Goal: Information Seeking & Learning: Learn about a topic

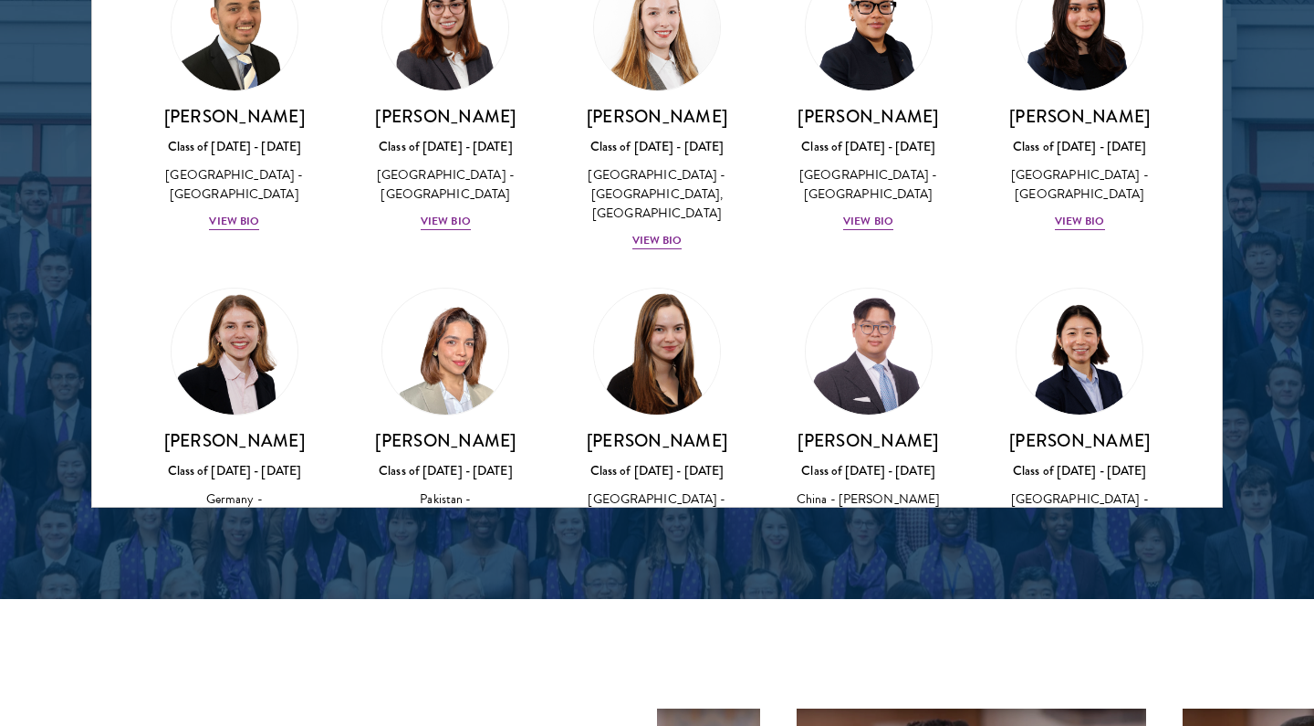
scroll to position [4327, 0]
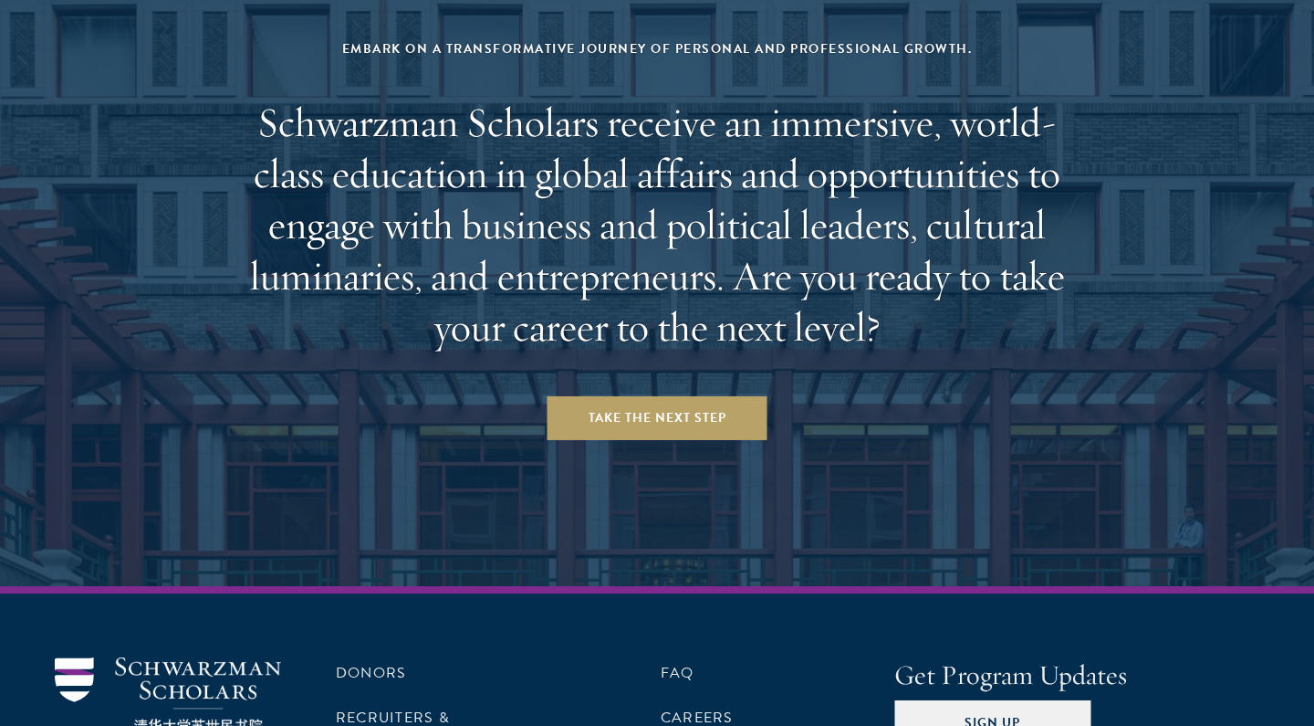
scroll to position [7610, 0]
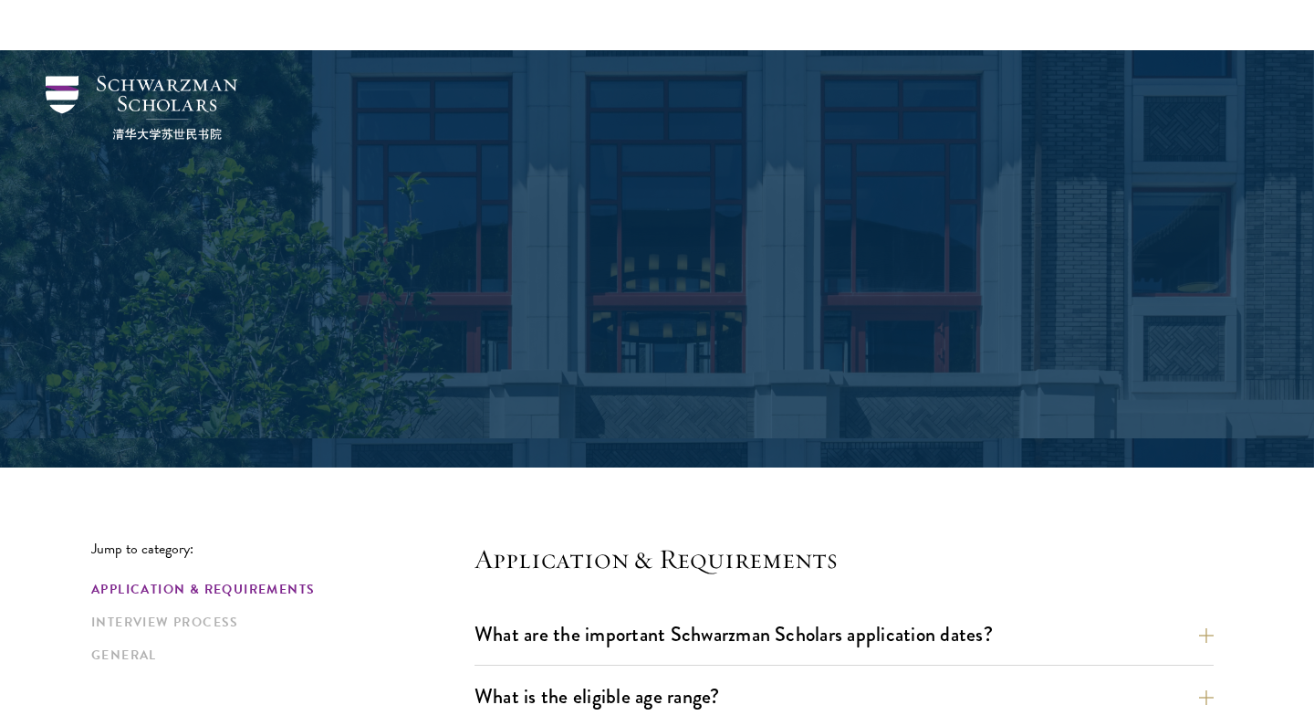
scroll to position [285, 0]
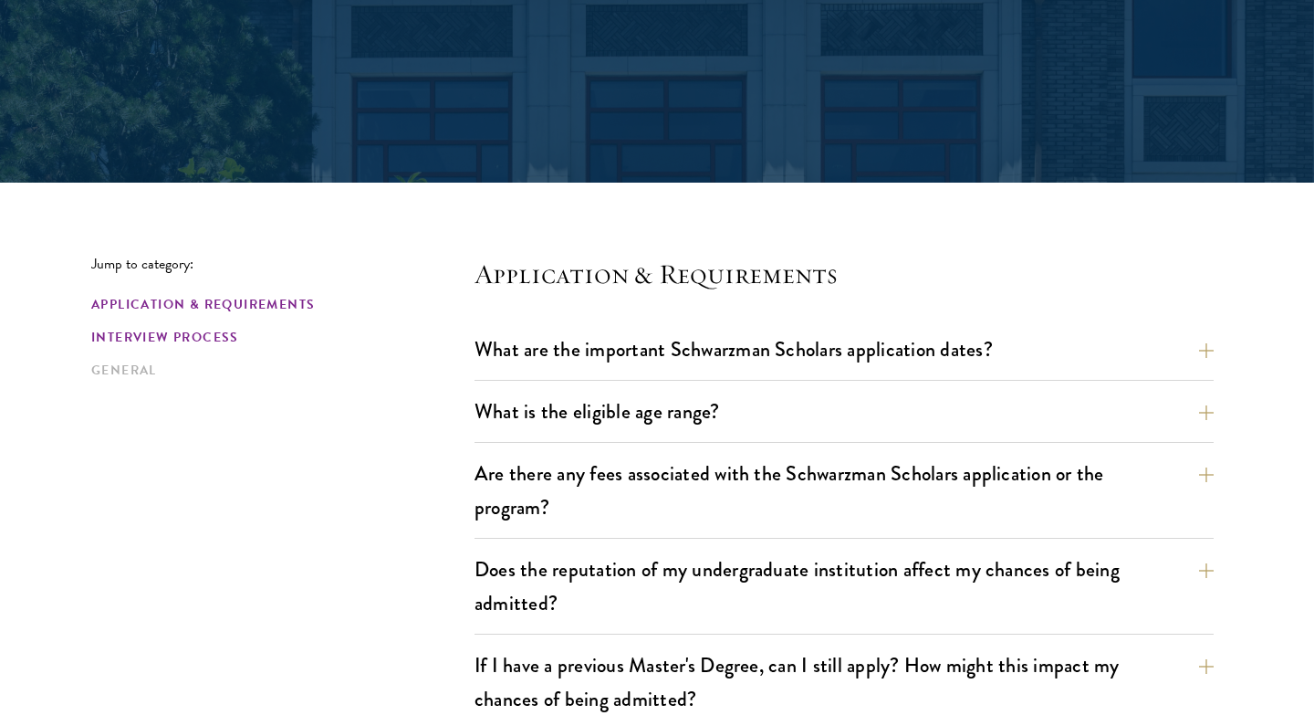
click at [220, 335] on link "Interview Process" at bounding box center [277, 337] width 372 height 19
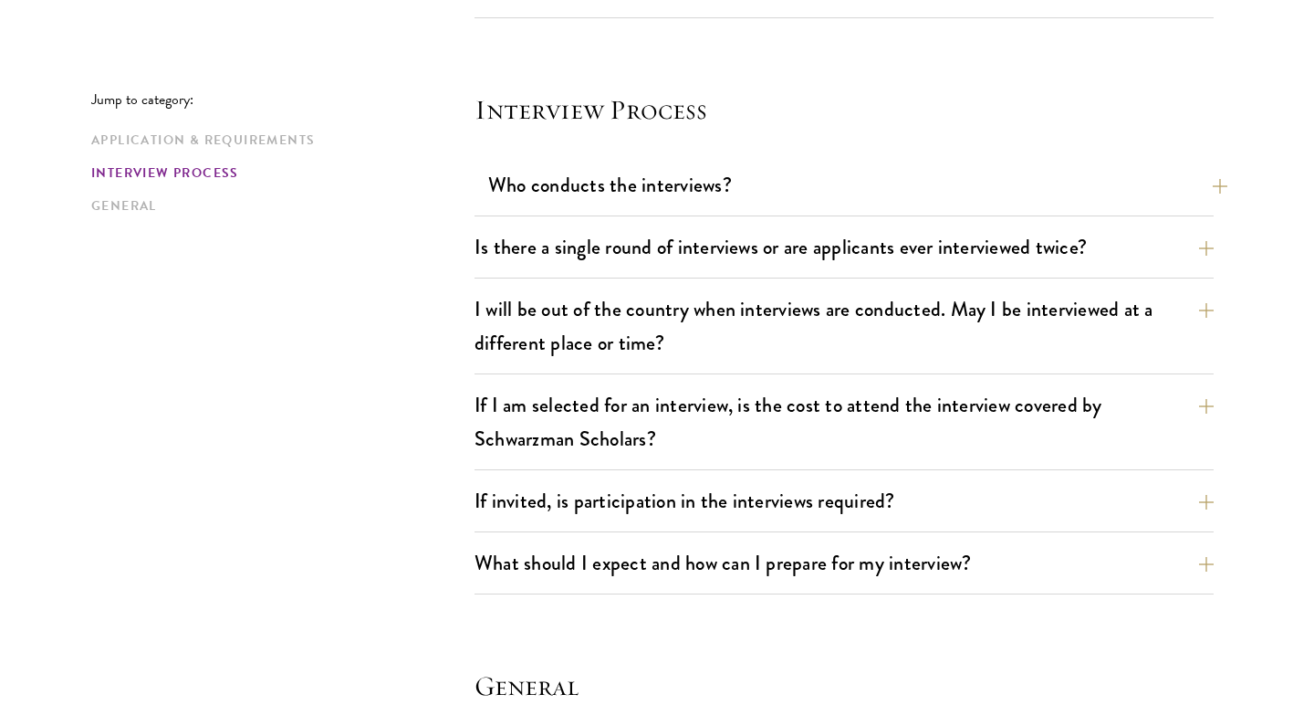
click at [585, 194] on button "Who conducts the interviews?" at bounding box center [857, 184] width 739 height 41
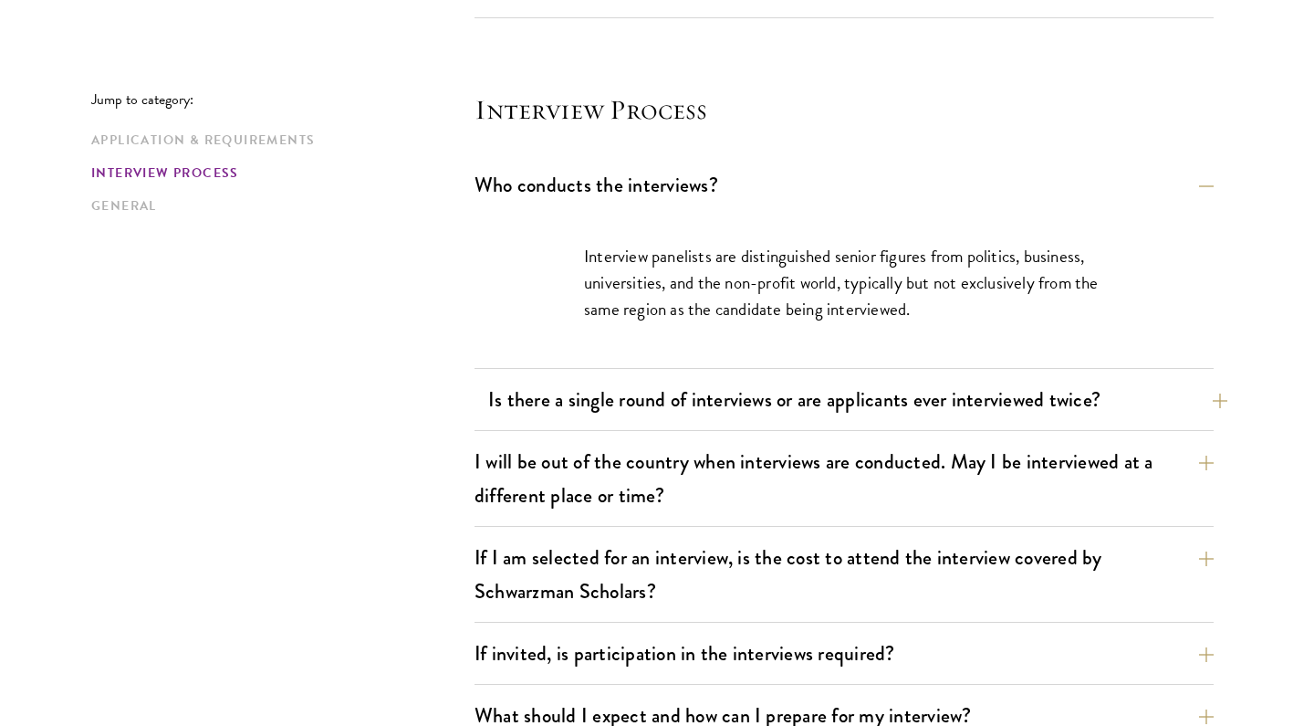
click at [580, 412] on button "Is there a single round of interviews or are applicants ever interviewed twice?" at bounding box center [857, 399] width 739 height 41
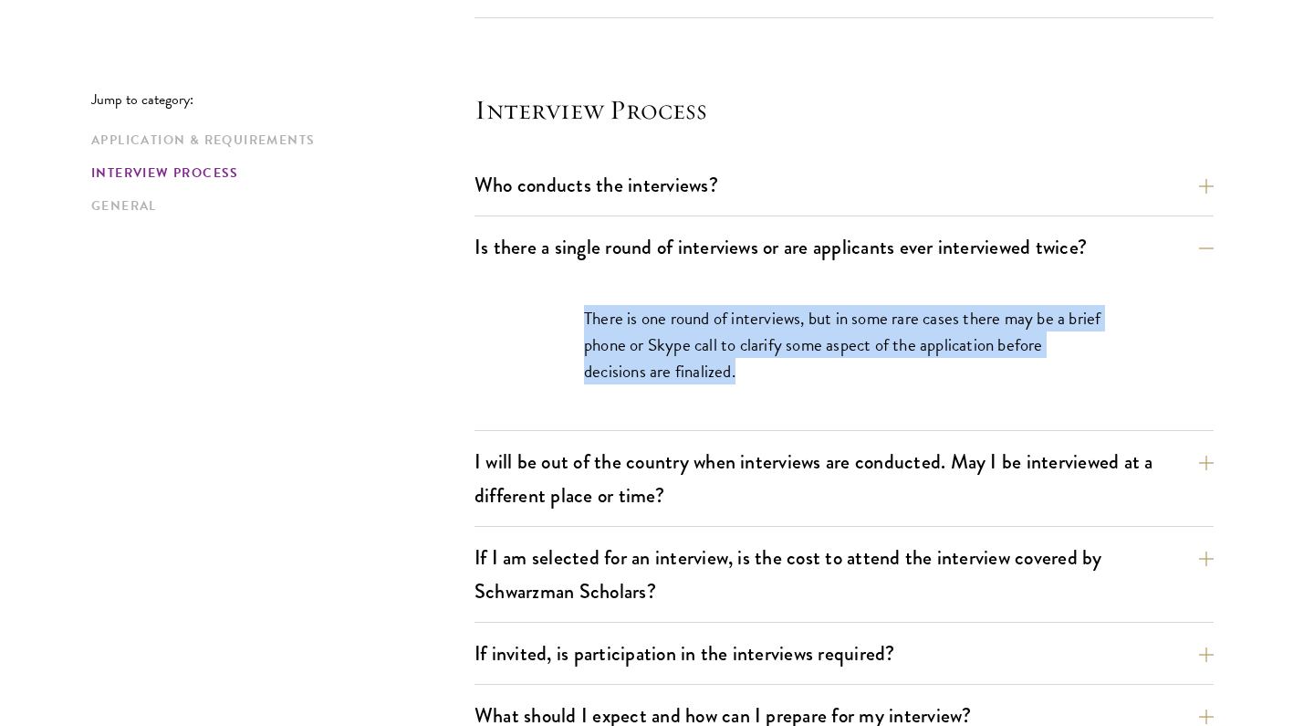
drag, startPoint x: 772, startPoint y: 378, endPoint x: 578, endPoint y: 309, distance: 206.4
click at [578, 309] on div "There is one round of interviews, but in some rare cases there may be a brief p…" at bounding box center [844, 354] width 630 height 152
copy p "There is one round of interviews, but in some rare cases there may be a brief p…"
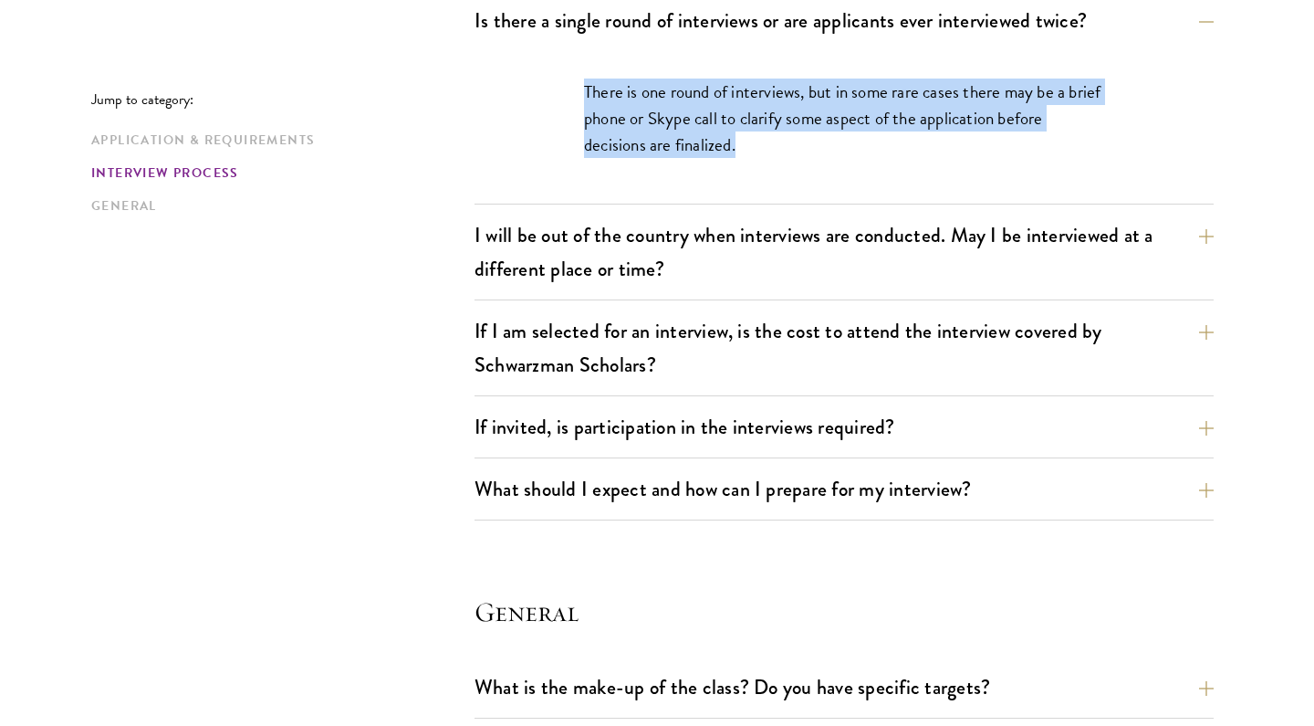
scroll to position [2317, 0]
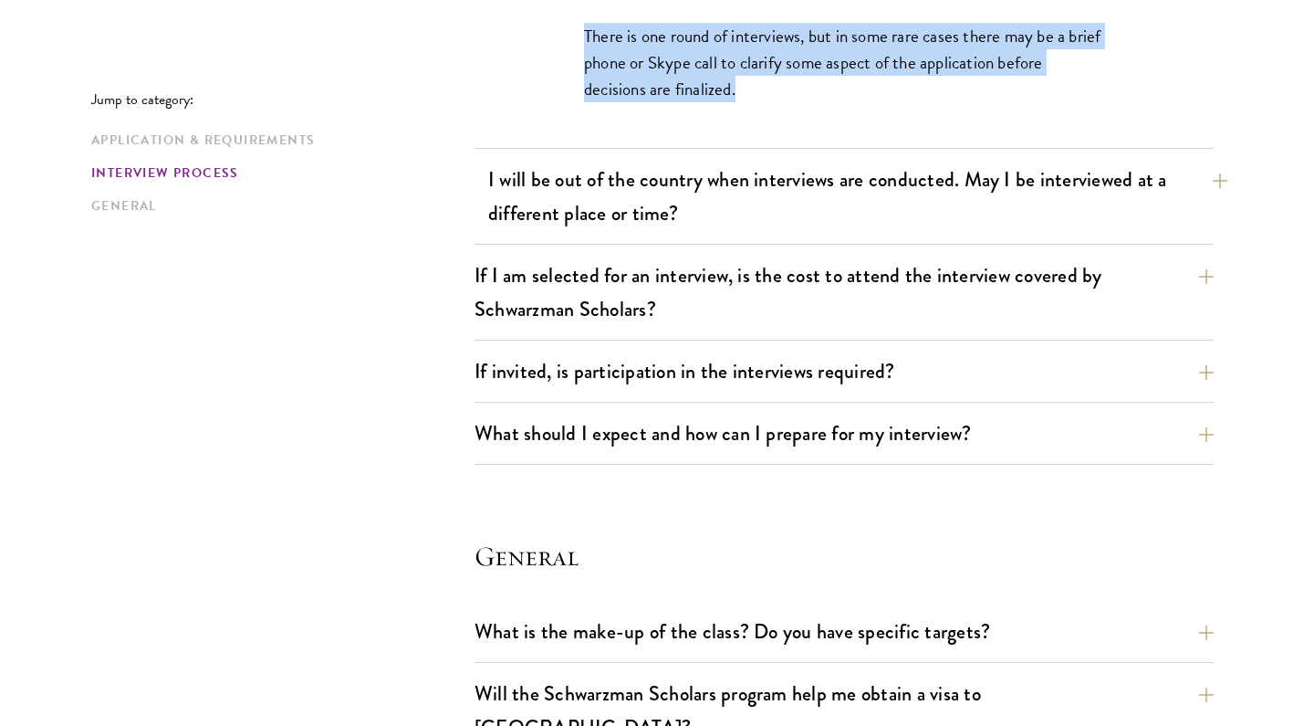
click at [672, 221] on button "I will be out of the country when interviews are conducted. May I be interviewe…" at bounding box center [857, 196] width 739 height 75
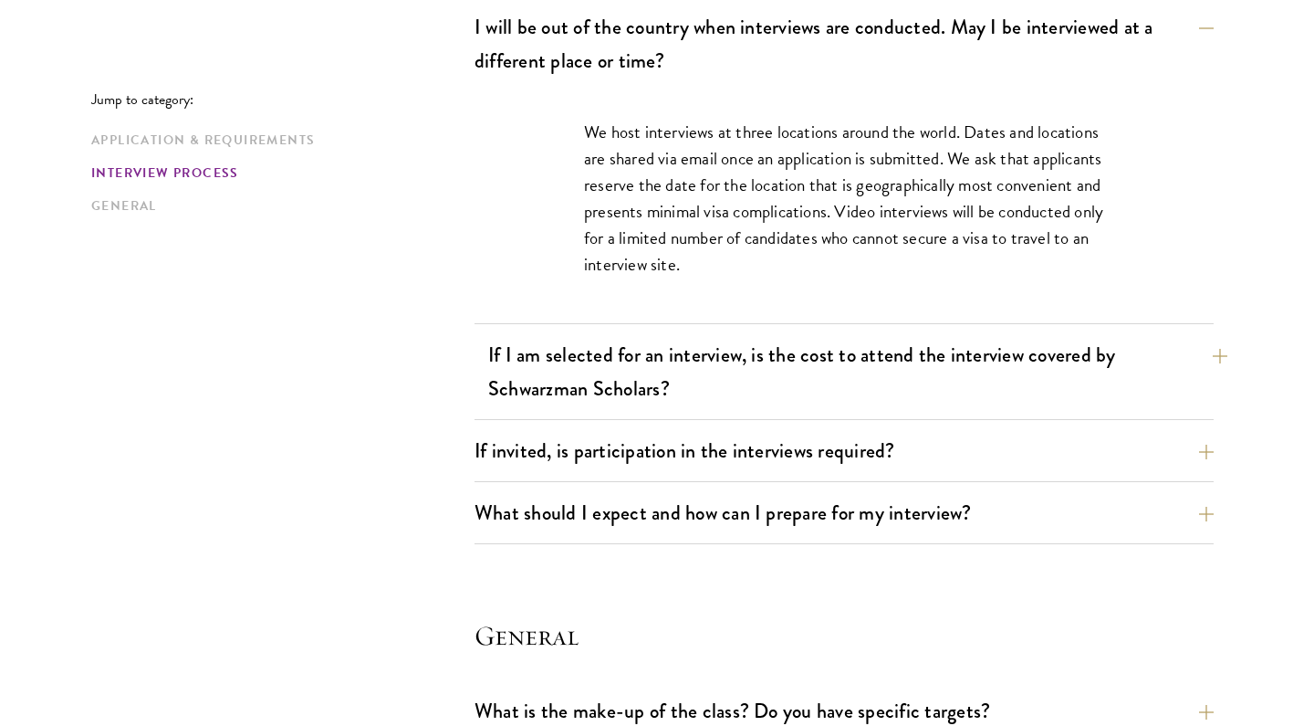
click at [693, 383] on button "If I am selected for an interview, is the cost to attend the interview covered …" at bounding box center [857, 371] width 739 height 75
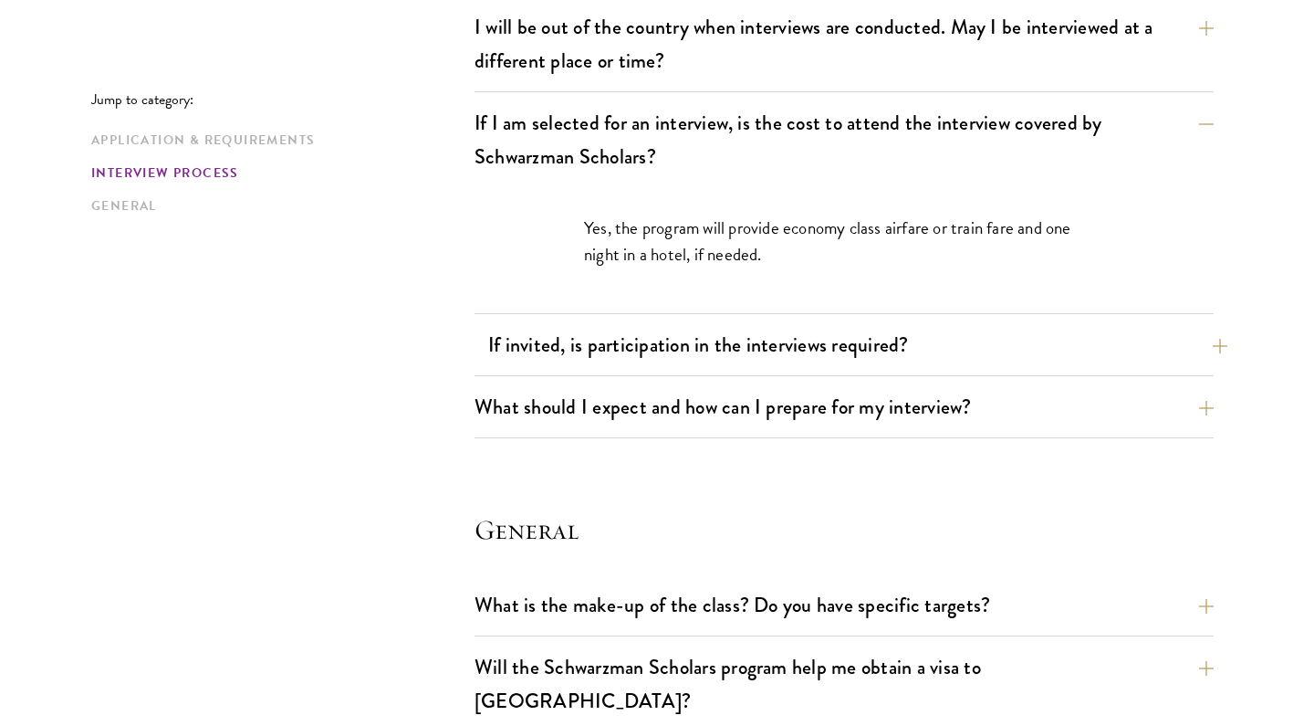
click at [721, 357] on button "If invited, is participation in the interviews required?" at bounding box center [857, 344] width 739 height 41
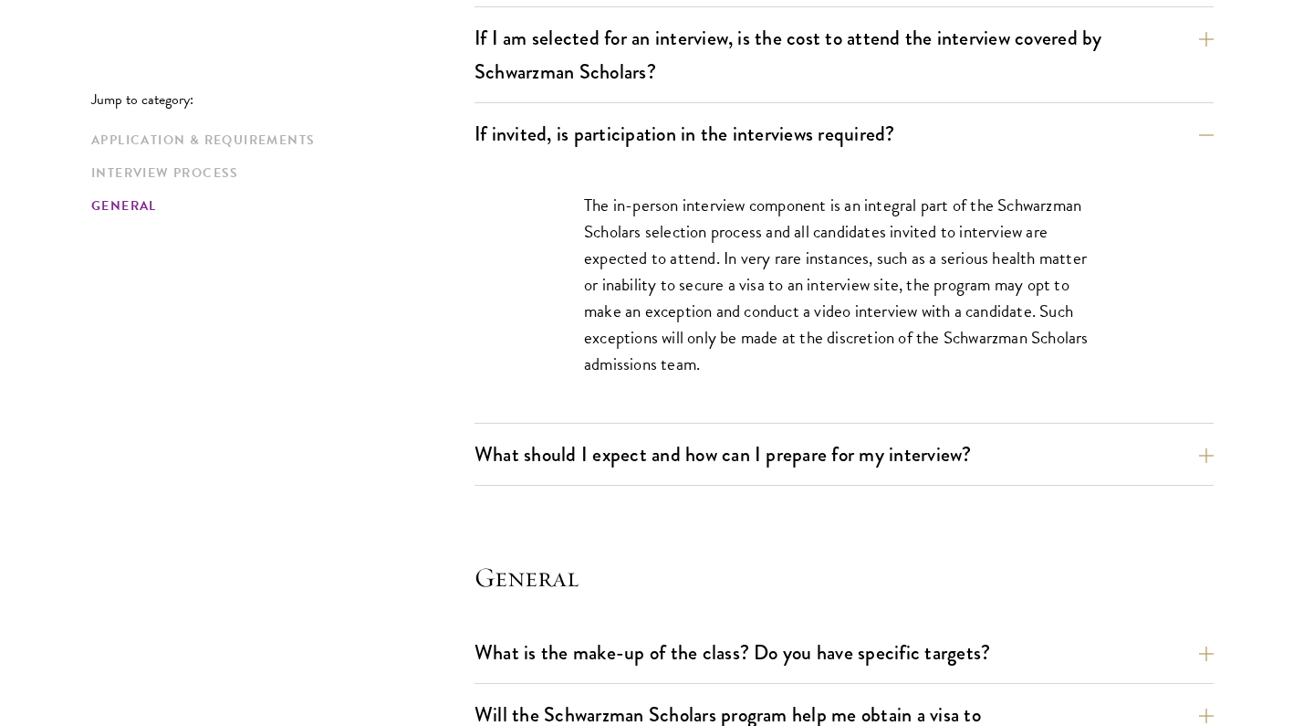
scroll to position [2483, 0]
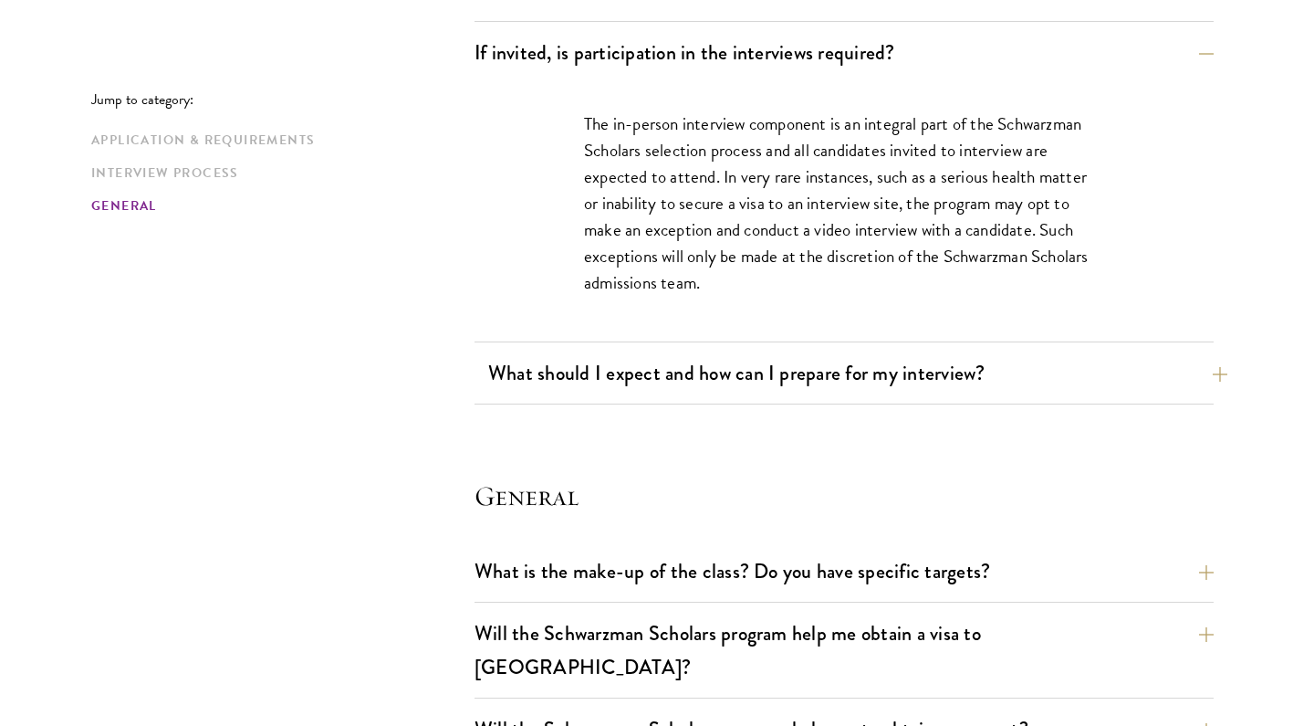
click at [686, 390] on button "What should I expect and how can I prepare for my interview?" at bounding box center [857, 372] width 739 height 41
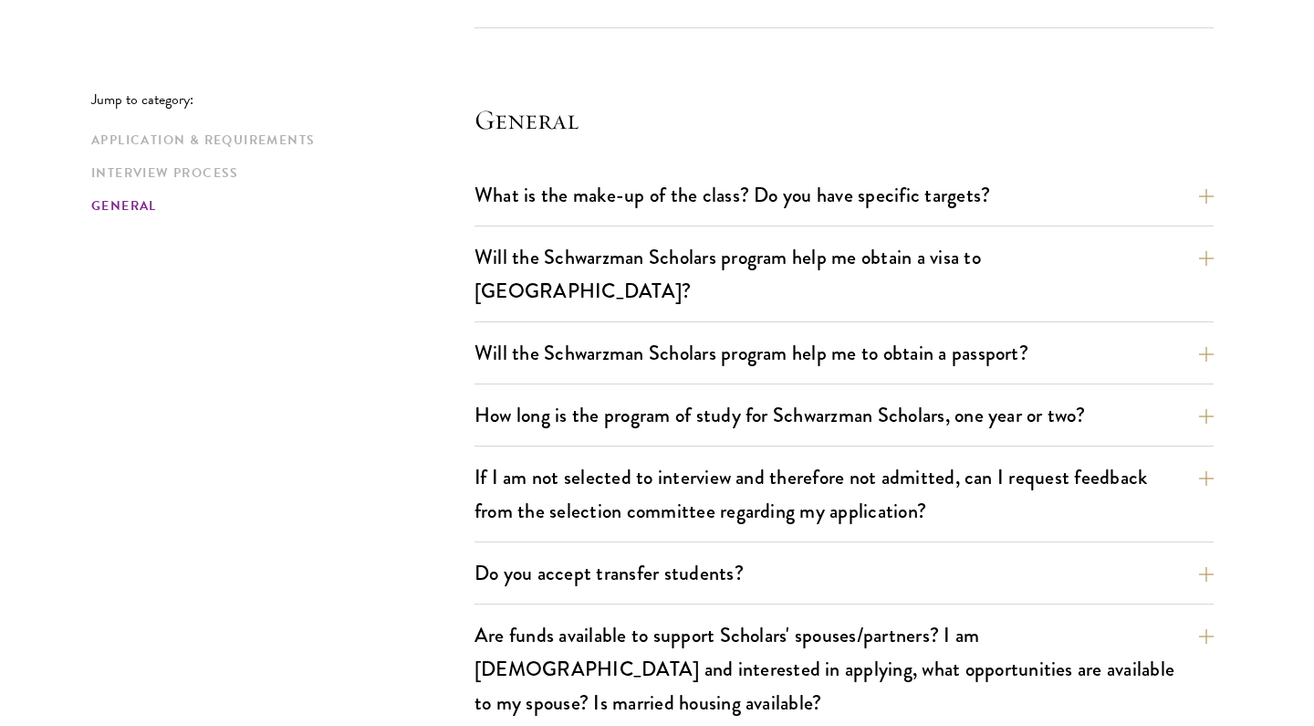
scroll to position [3736, 0]
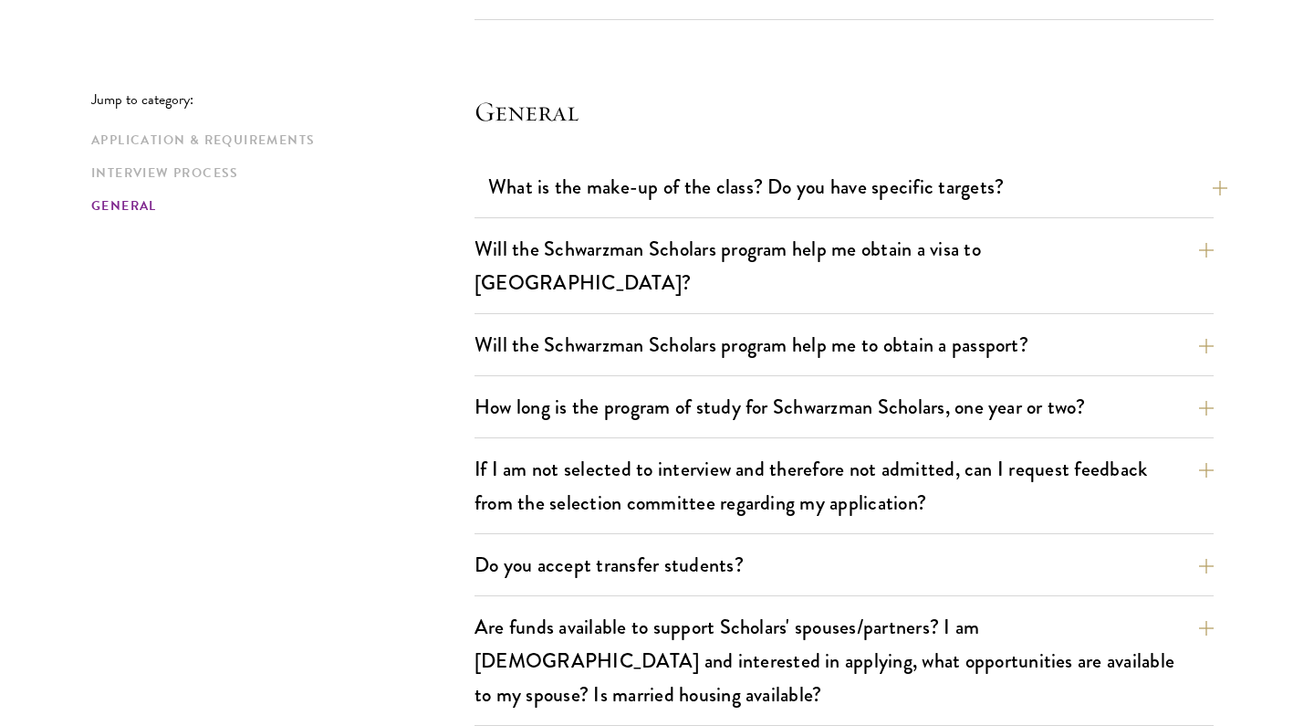
click at [967, 195] on button "What is the make-up of the class? Do you have specific targets?" at bounding box center [857, 186] width 739 height 41
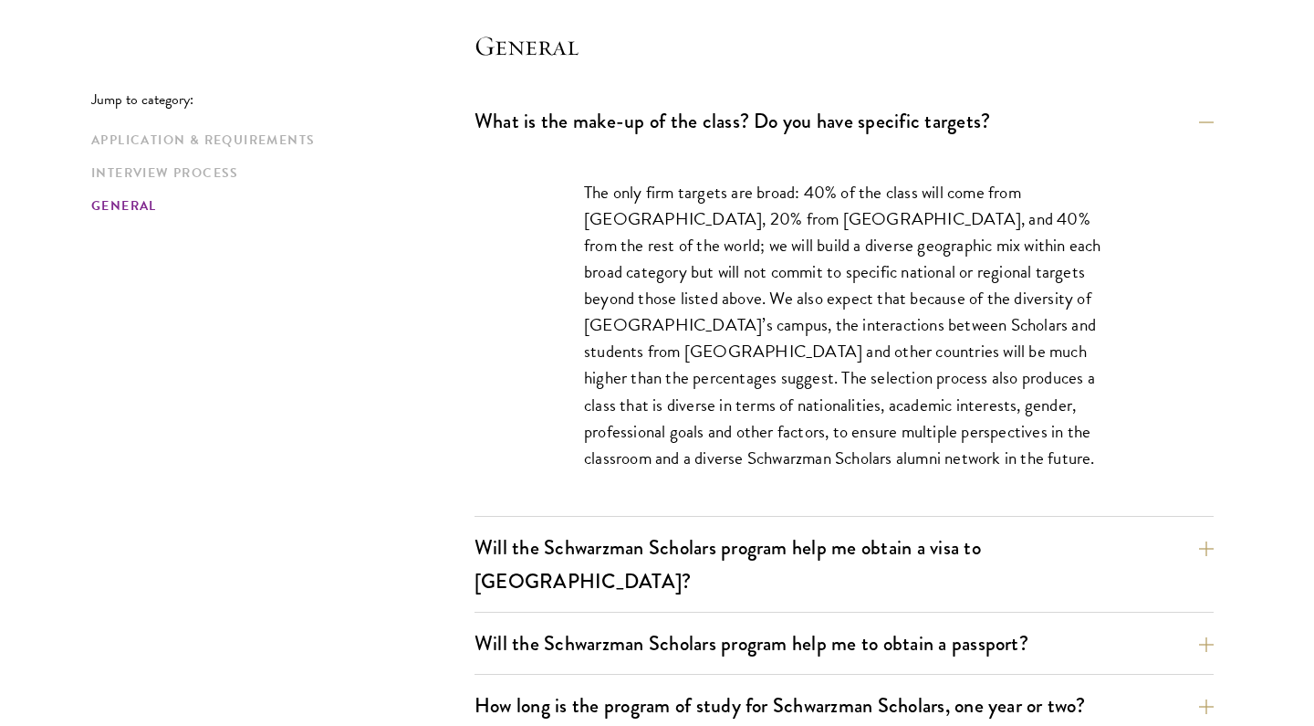
scroll to position [2864, 0]
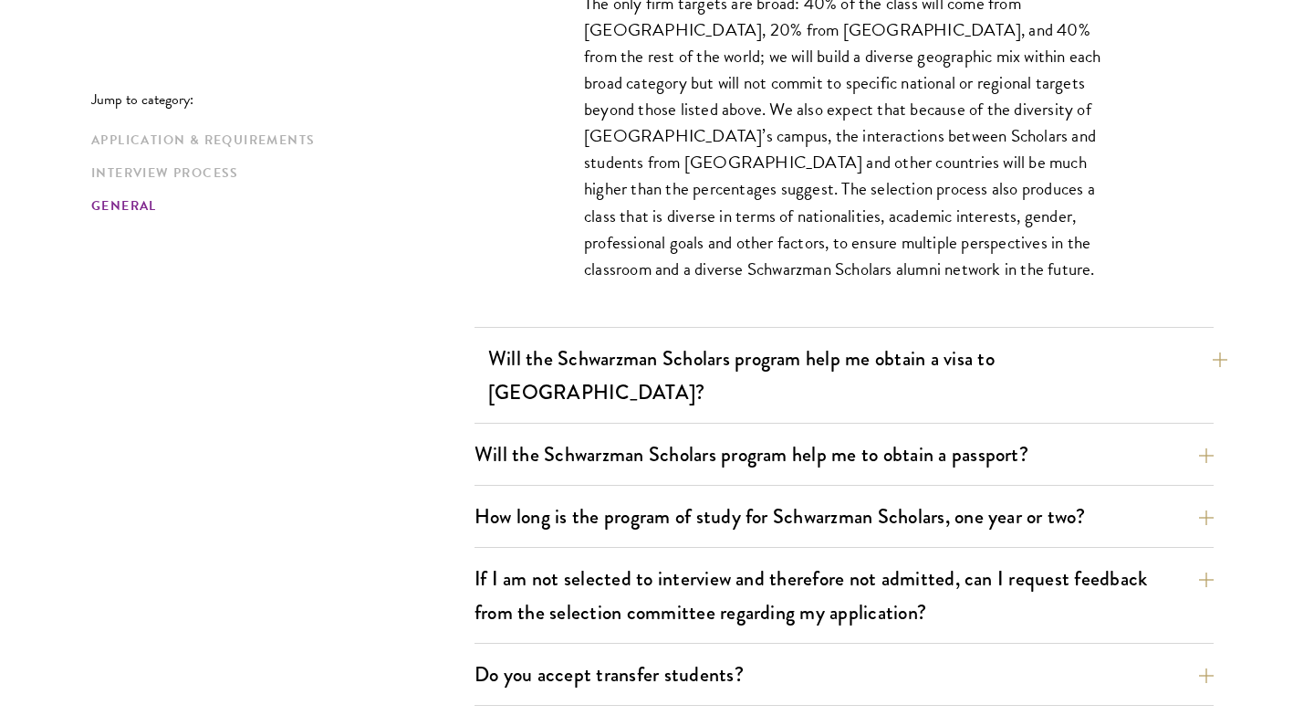
click at [819, 356] on button "Will the Schwarzman Scholars program help me obtain a visa to [GEOGRAPHIC_DATA]?" at bounding box center [857, 375] width 739 height 75
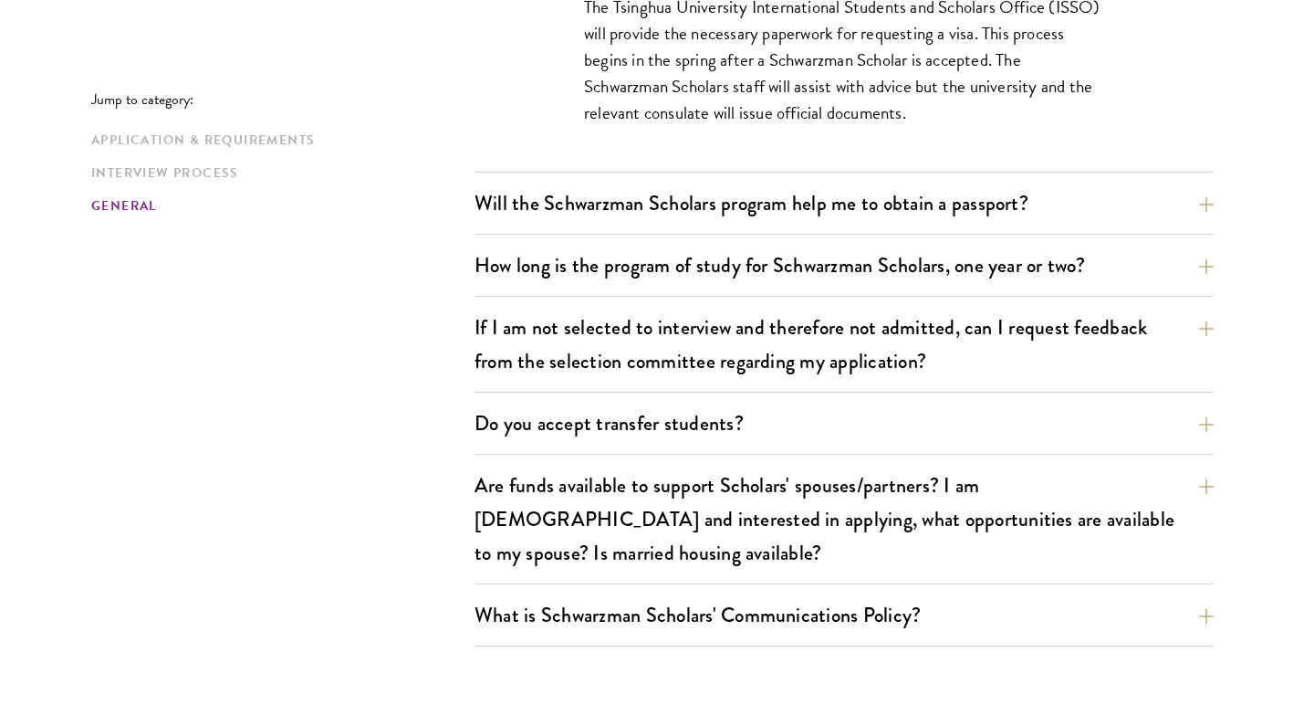
scroll to position [2960, 0]
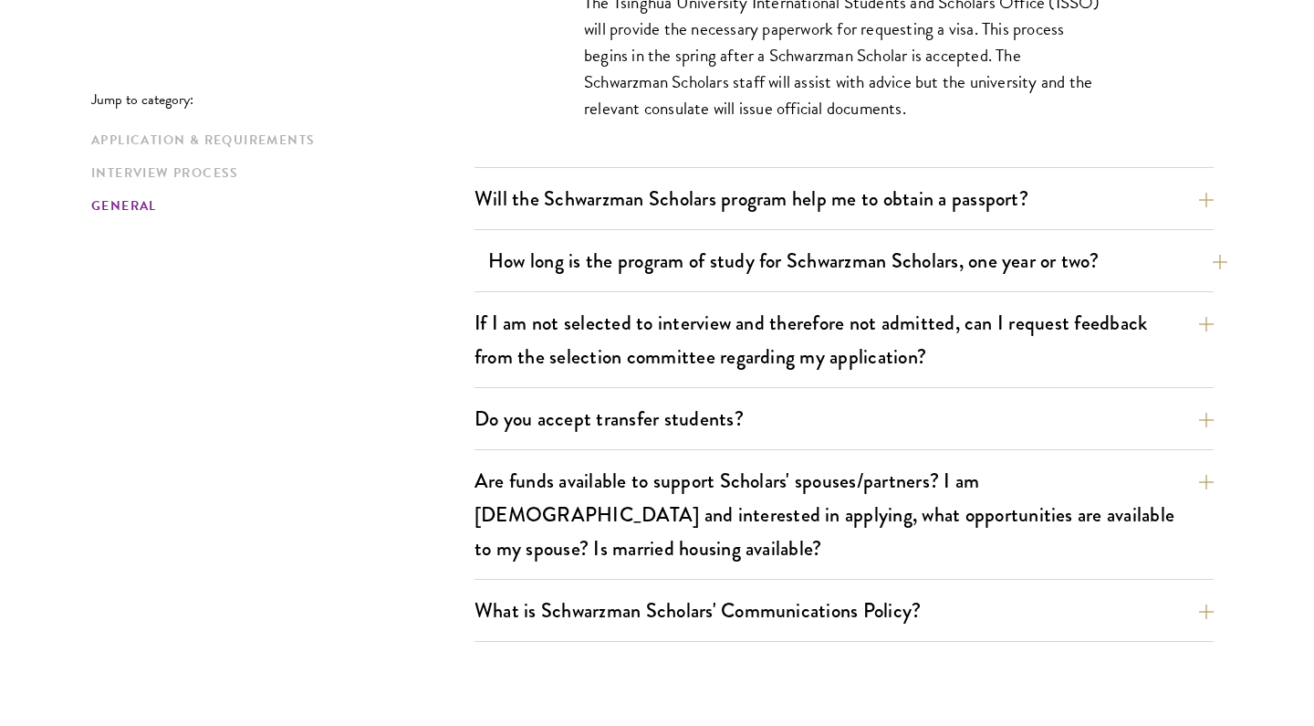
click at [1042, 240] on button "How long is the program of study for Schwarzman Scholars, one year or two?" at bounding box center [857, 260] width 739 height 41
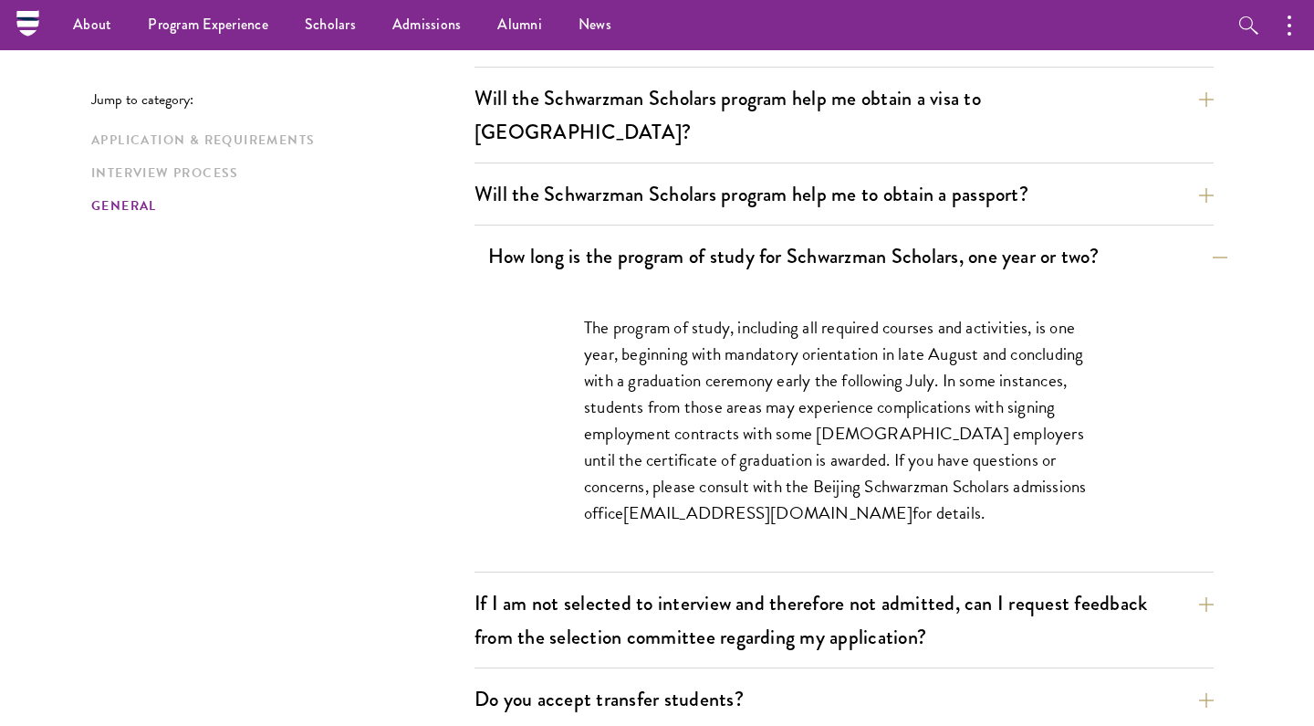
scroll to position [2745, 0]
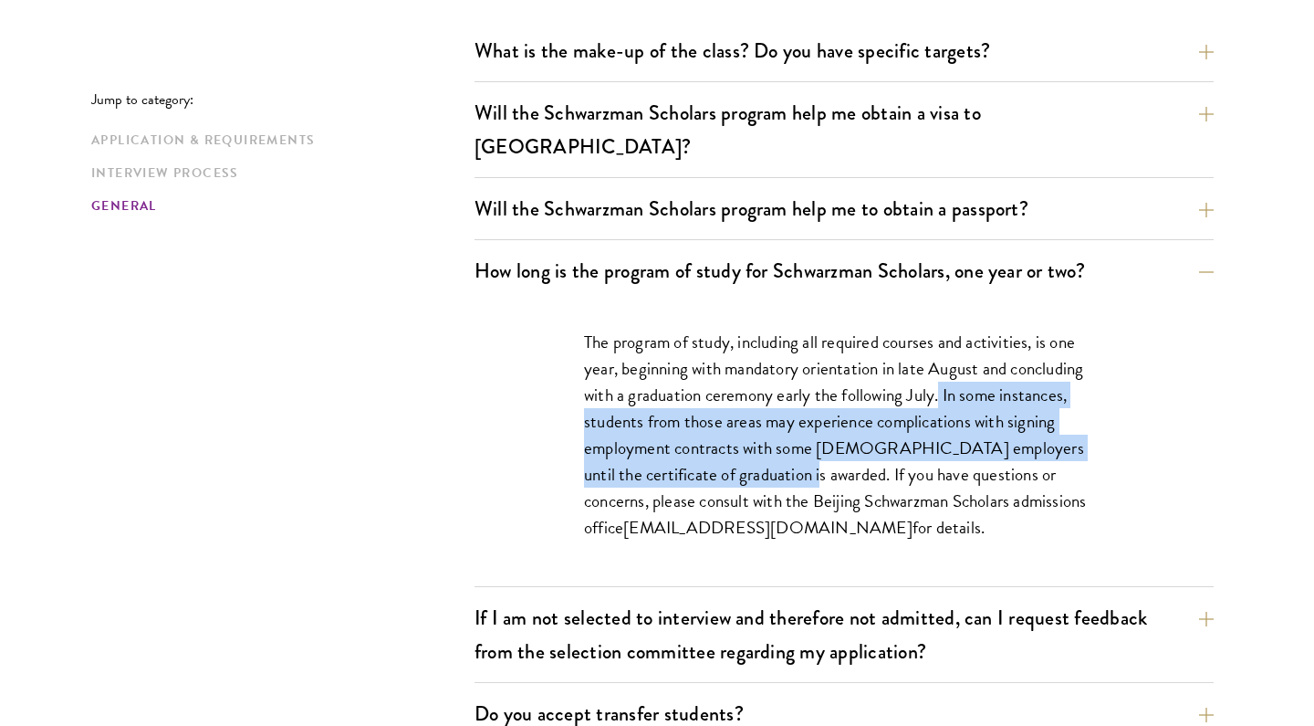
copy p "In some instances, students from those areas may experience complications with …"
drag, startPoint x: 944, startPoint y: 359, endPoint x: 759, endPoint y: 445, distance: 203.4
click at [759, 445] on p "The program of study, including all required courses and activities, is one yea…" at bounding box center [844, 435] width 520 height 213
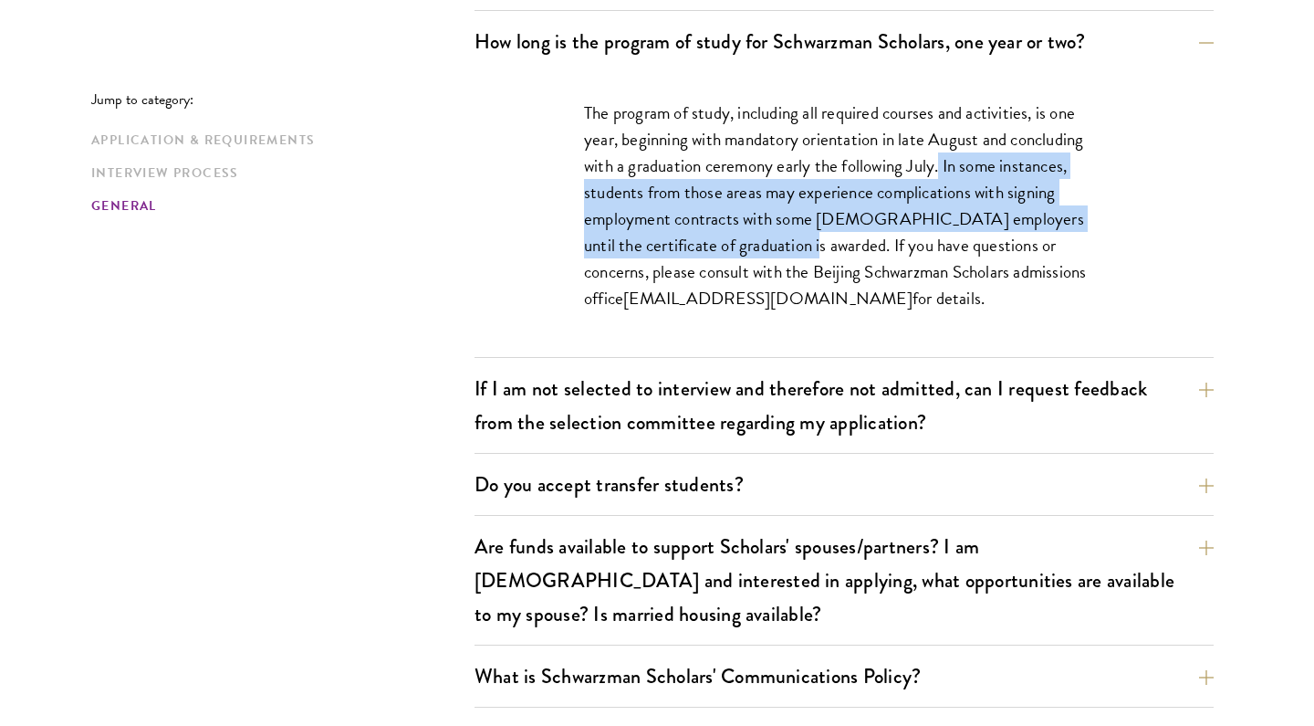
scroll to position [2979, 0]
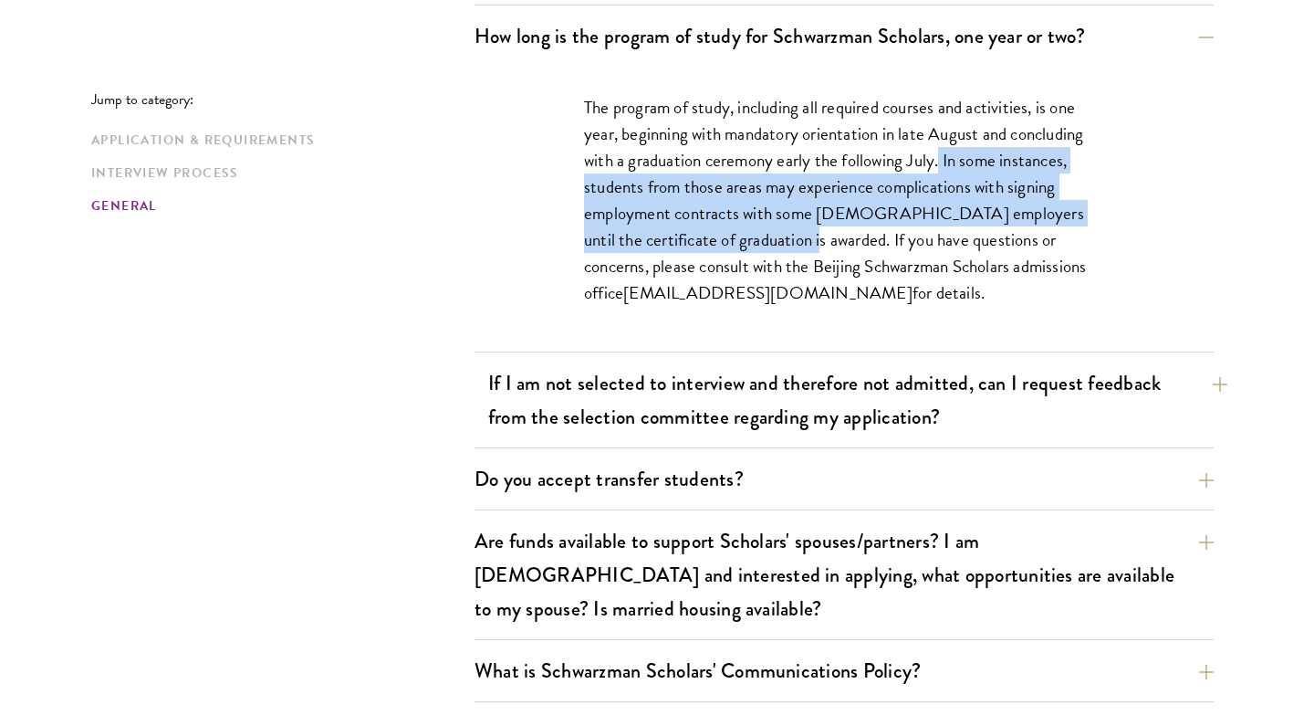
click at [887, 362] on button "If I am not selected to interview and therefore not admitted, can I request fee…" at bounding box center [857, 399] width 739 height 75
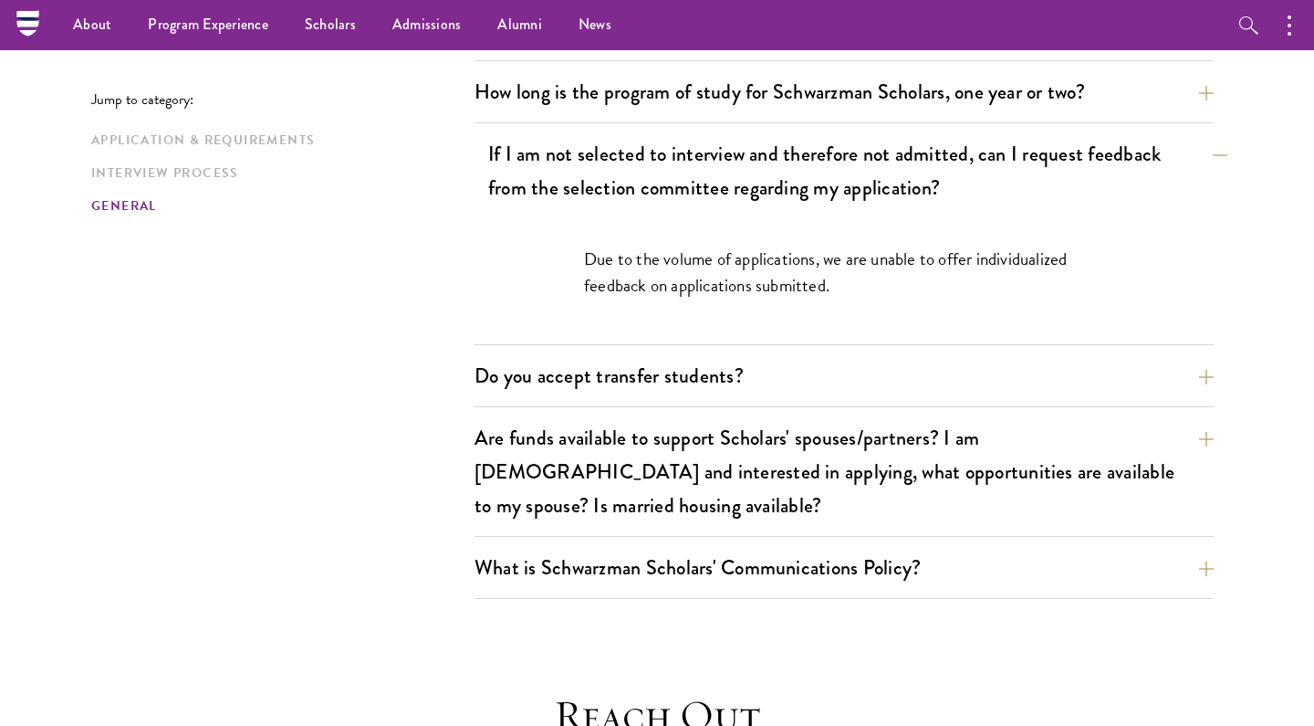
scroll to position [2898, 0]
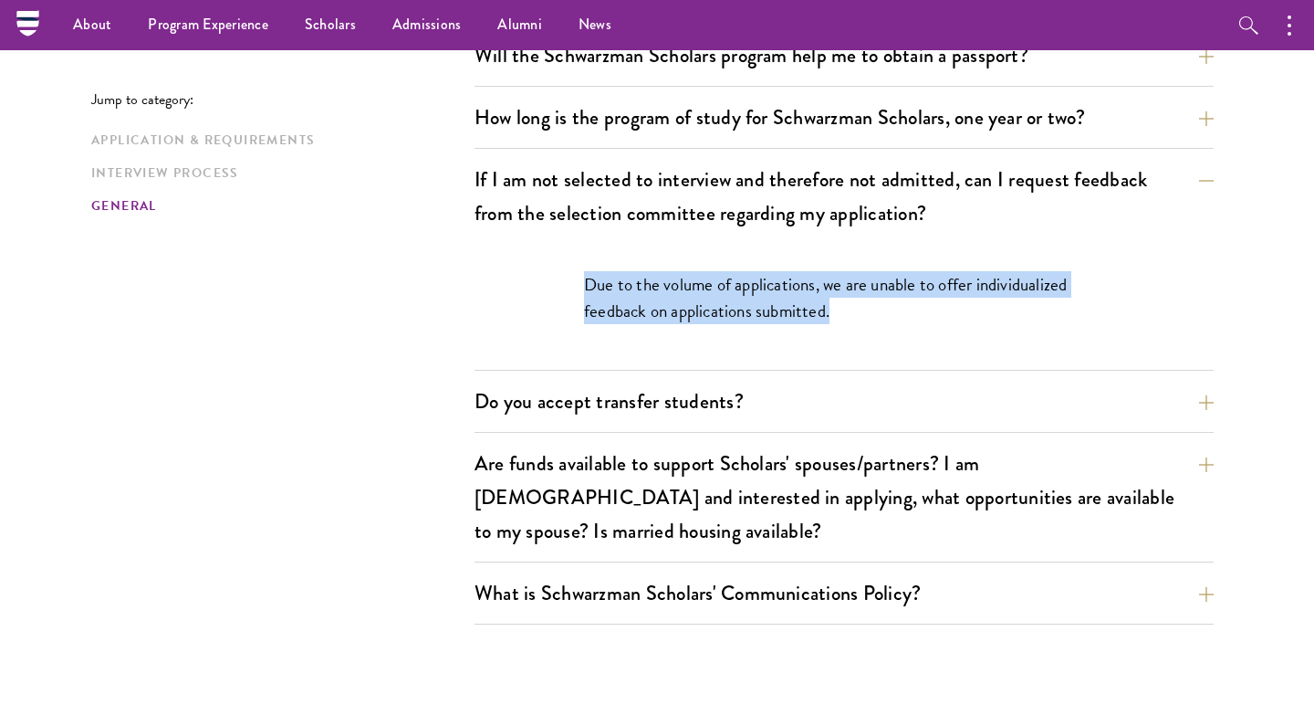
drag, startPoint x: 856, startPoint y: 285, endPoint x: 574, endPoint y: 246, distance: 284.7
click at [574, 246] on div "Due to the volume of applications, we are unable to offer individualized feedba…" at bounding box center [844, 307] width 630 height 126
copy p "Due to the volume of applications, we are unable to offer individualized feedba…"
click at [796, 381] on button "Do you accept transfer students?" at bounding box center [857, 401] width 739 height 41
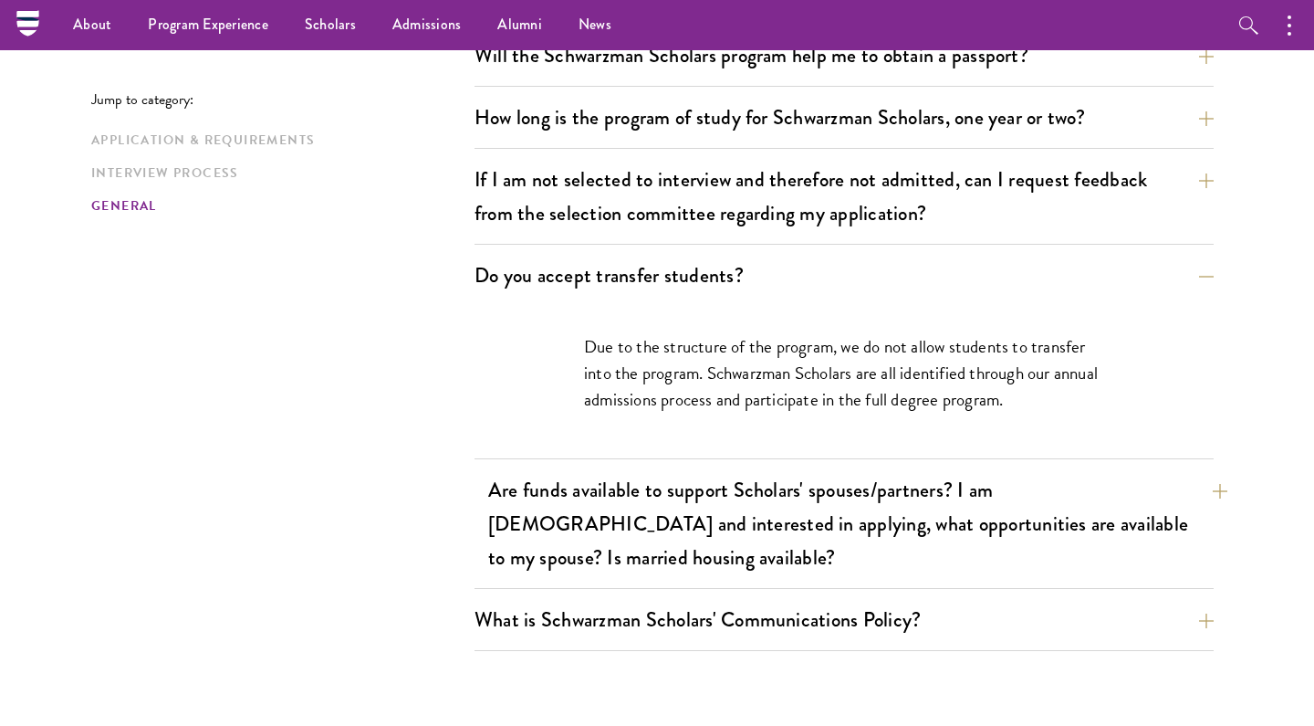
click at [838, 477] on button "Are funds available to support Scholars' spouses/partners? I am [DEMOGRAPHIC_DA…" at bounding box center [857, 523] width 739 height 109
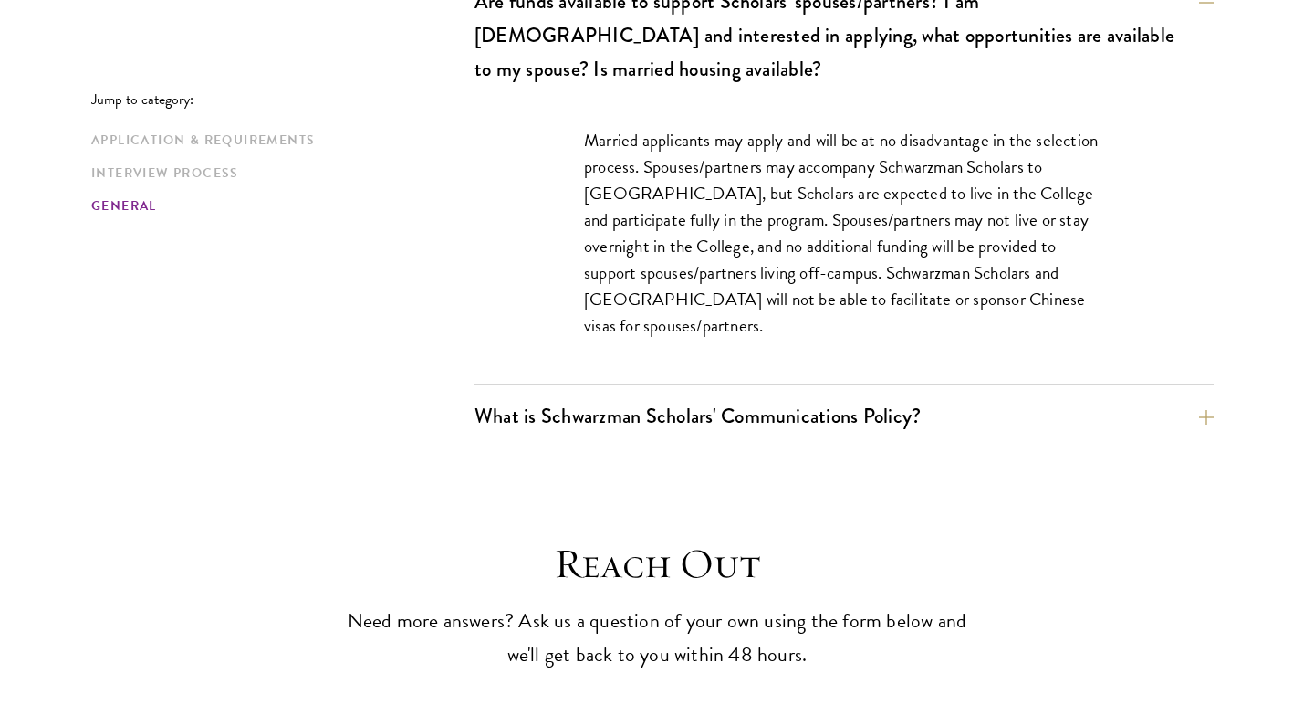
scroll to position [3245, 0]
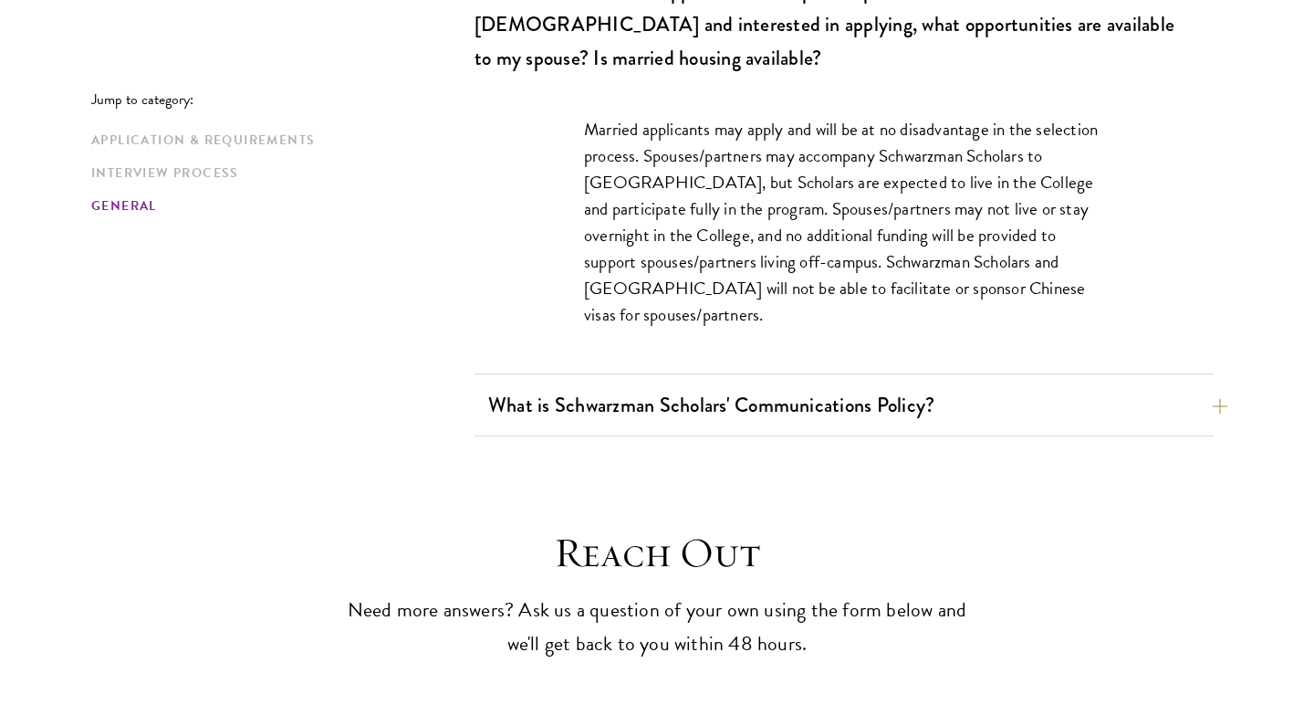
click at [629, 384] on button "What is Schwarzman Scholars' Communications Policy?" at bounding box center [857, 404] width 739 height 41
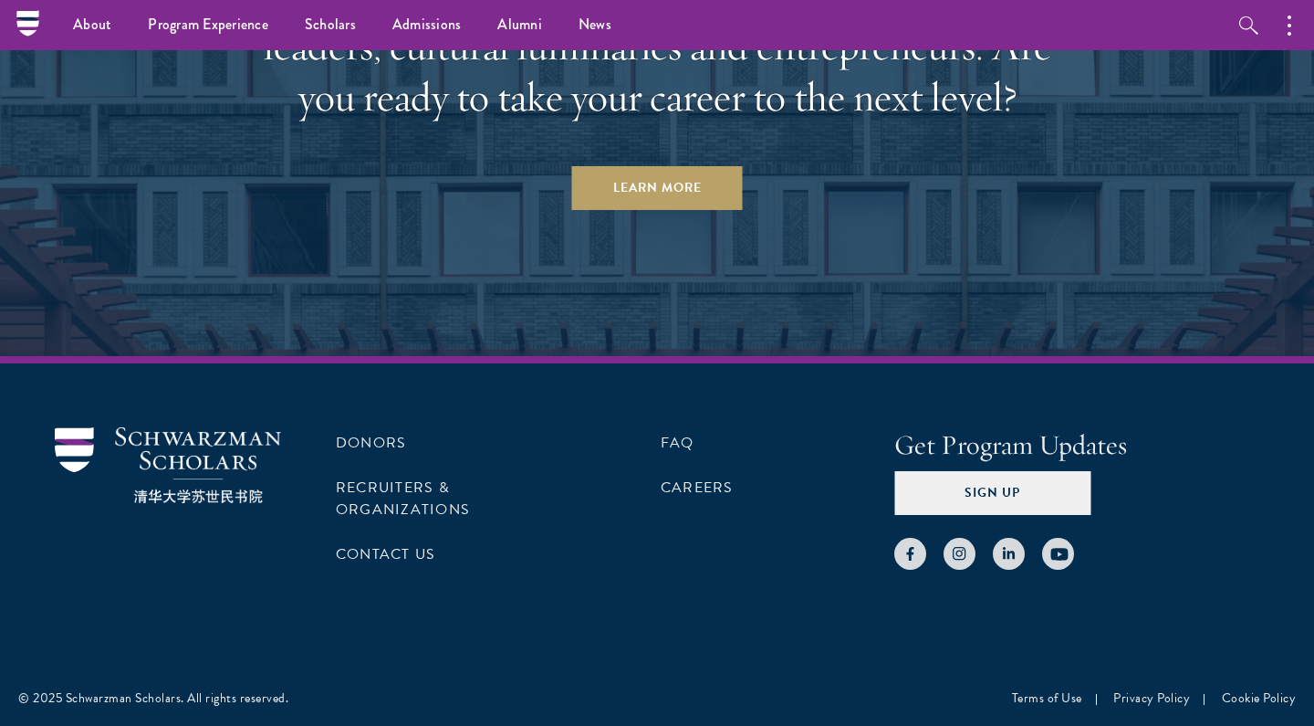
scroll to position [5308, 0]
